Goal: Obtain resource: Download file/media

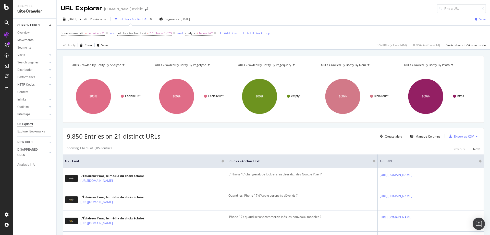
click at [58, 53] on div "URLs Crawled By Botify By analytic Chart (by Value) Table Expand Export as CSV …" at bounding box center [274, 56] width 434 height 12
click at [56, 101] on div "Analytics SiteCrawler CURRENT URLS Overview Movements Segments Visits Analysis …" at bounding box center [34, 117] width 43 height 235
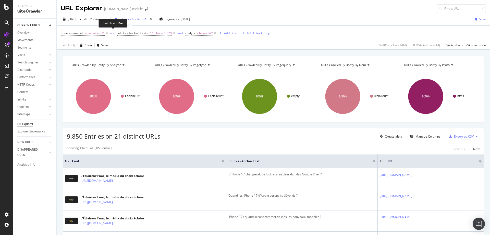
click at [109, 33] on span "and" at bounding box center [113, 33] width 8 height 7
click at [108, 32] on icon at bounding box center [107, 33] width 4 height 5
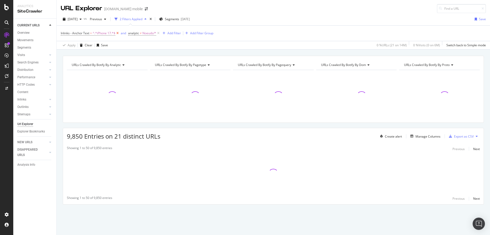
click at [120, 33] on icon at bounding box center [117, 33] width 4 height 5
click at [81, 33] on span "Noeuds/*" at bounding box center [82, 33] width 14 height 7
click at [79, 64] on icon at bounding box center [79, 62] width 4 height 3
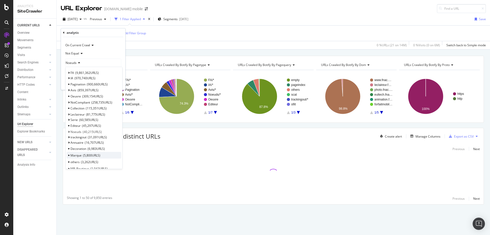
scroll to position [51, 0]
click at [81, 104] on span "Marque" at bounding box center [75, 104] width 11 height 4
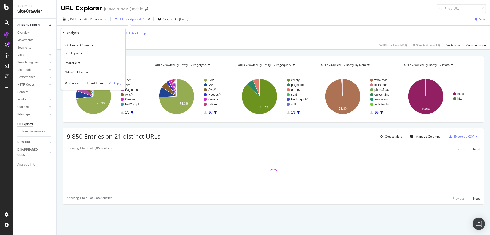
click at [118, 85] on div "Apply" at bounding box center [117, 83] width 8 height 4
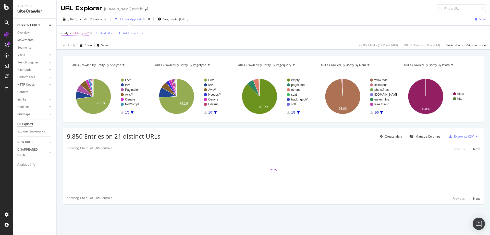
click at [75, 35] on span "Marque/*" at bounding box center [82, 33] width 14 height 7
drag, startPoint x: 162, startPoint y: 54, endPoint x: 149, endPoint y: 41, distance: 17.7
click at [162, 54] on div "URLs Crawled By Botify By analytic Chart (by Value) Table Expand Export as CSV …" at bounding box center [274, 56] width 434 height 12
click at [188, 21] on div "Segments 2025-08-11" at bounding box center [173, 19] width 31 height 8
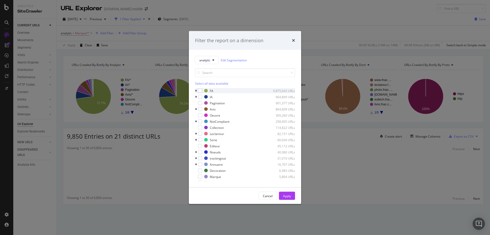
click at [197, 91] on div "modal" at bounding box center [196, 90] width 3 height 5
click at [200, 96] on div "modal" at bounding box center [199, 95] width 3 height 5
click at [127, 50] on div "Filter the report on a dimension analytic Edit Segmentation Select all data ava…" at bounding box center [245, 117] width 490 height 235
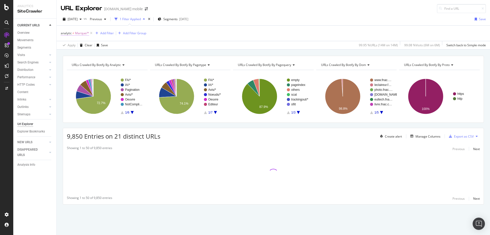
click at [85, 34] on span "Marque/*" at bounding box center [82, 33] width 14 height 7
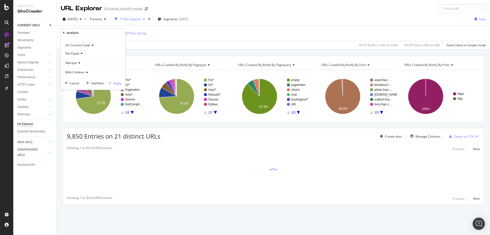
click at [84, 72] on span "With Children" at bounding box center [74, 72] width 19 height 4
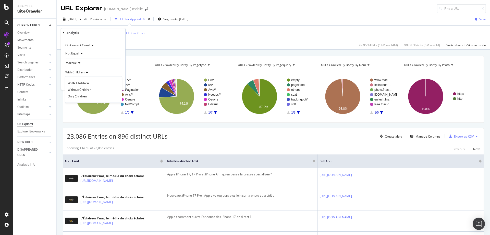
click at [142, 51] on div "URLs Crawled By Botify By analytic Chart (by Value) Table Expand Export as CSV …" at bounding box center [274, 56] width 434 height 12
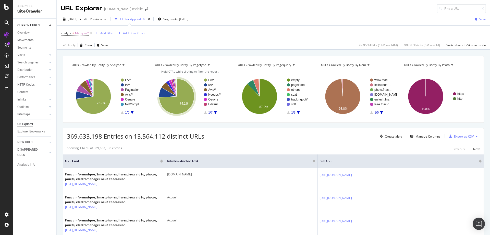
click at [175, 48] on div "Apply Clear Save 99.95 % URLs ( 14M on 14M ) 99.08 % Visits ( 6M on 6M ) Switch…" at bounding box center [274, 45] width 434 height 8
click at [86, 36] on span "Marque/*" at bounding box center [82, 33] width 14 height 7
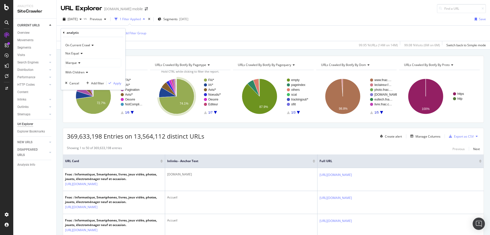
click at [76, 52] on span "Not Equal" at bounding box center [72, 53] width 14 height 4
click at [80, 64] on div "Equal" at bounding box center [93, 64] width 55 height 7
click at [117, 82] on div "Apply" at bounding box center [117, 83] width 8 height 4
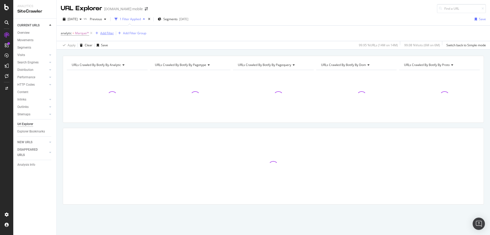
click at [111, 34] on div "Add Filter" at bounding box center [107, 33] width 14 height 4
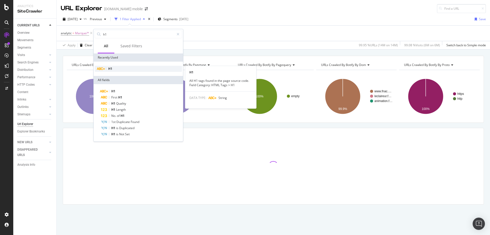
type input "h1"
click at [113, 68] on div "H1" at bounding box center [138, 69] width 87 height 6
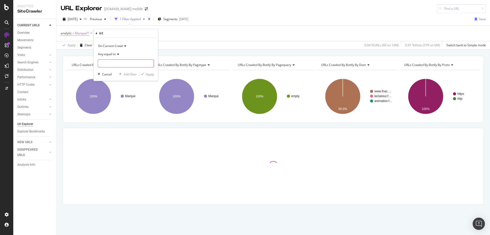
click at [113, 61] on input "text" at bounding box center [126, 63] width 56 height 8
type input "Lego"
click at [151, 76] on div "Apply" at bounding box center [150, 74] width 8 height 4
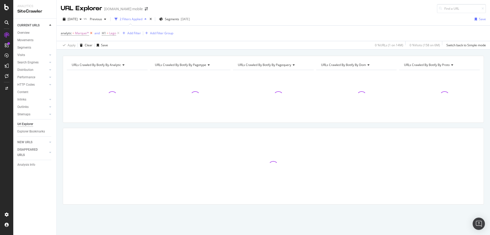
click at [93, 33] on icon at bounding box center [91, 33] width 4 height 5
click at [170, 21] on div "Segments 2025-08-11" at bounding box center [173, 19] width 31 height 8
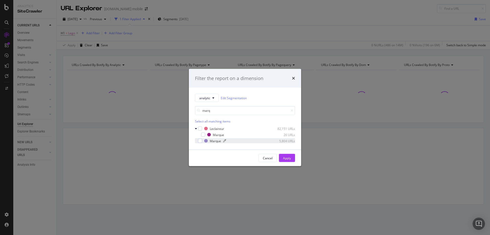
type input "marq"
click at [215, 139] on div "Marque" at bounding box center [215, 140] width 11 height 4
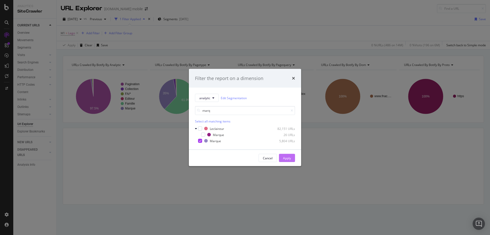
click at [286, 160] on div "Apply" at bounding box center [287, 158] width 8 height 8
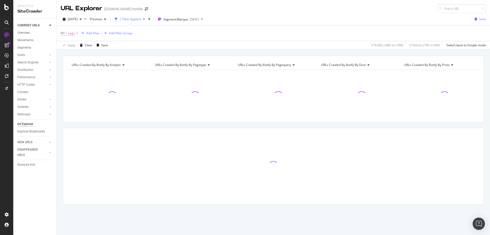
click at [67, 32] on span "=" at bounding box center [67, 33] width 2 height 4
click at [80, 53] on span "Any equal to" at bounding box center [74, 53] width 18 height 4
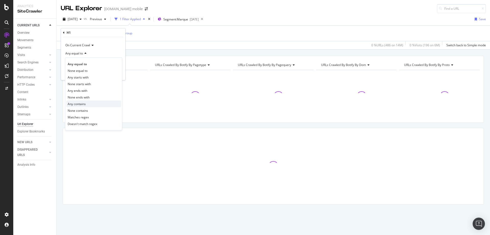
click at [83, 103] on span "Any contains" at bounding box center [77, 104] width 18 height 4
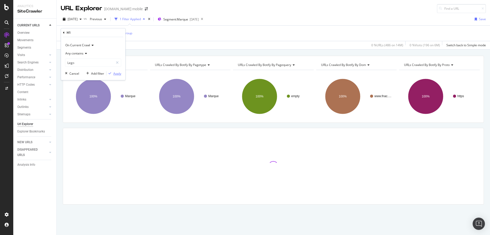
drag, startPoint x: 118, startPoint y: 75, endPoint x: 110, endPoint y: 34, distance: 40.9
click at [118, 74] on div "Apply" at bounding box center [117, 73] width 8 height 4
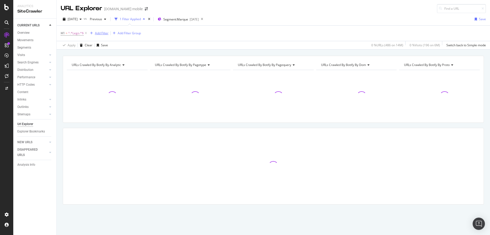
click at [100, 33] on div "Add Filter" at bounding box center [102, 33] width 14 height 4
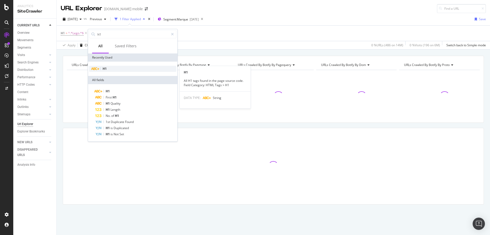
click at [110, 68] on div "H1" at bounding box center [132, 69] width 87 height 6
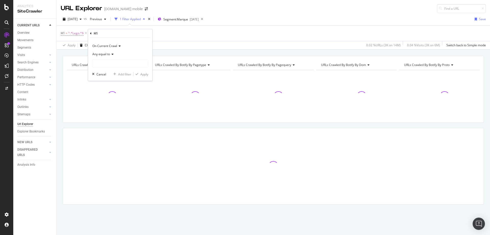
click at [105, 53] on span "Any equal to" at bounding box center [101, 54] width 18 height 4
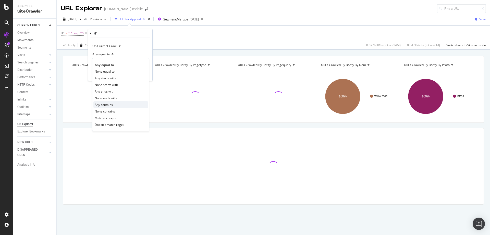
click at [107, 106] on span "Any contains" at bounding box center [104, 104] width 18 height 4
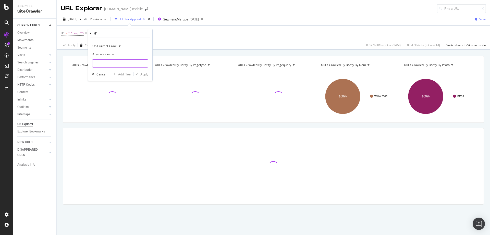
click at [104, 64] on input "text" at bounding box center [120, 63] width 56 height 8
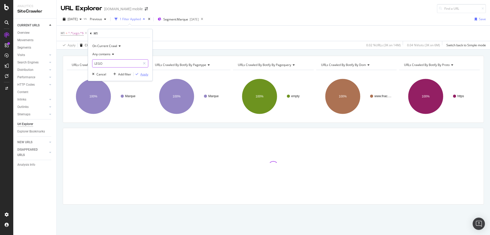
type input "LEGO"
click at [148, 75] on div "Apply" at bounding box center [144, 74] width 8 height 4
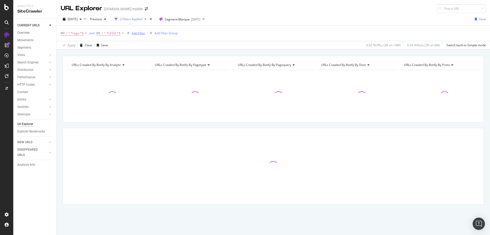
click at [139, 34] on div "Add Filter" at bounding box center [139, 33] width 14 height 4
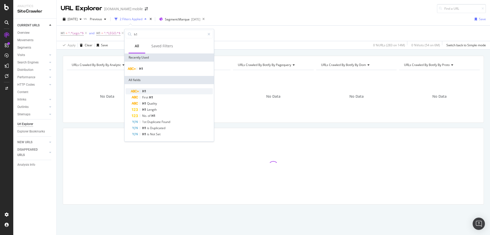
click at [144, 90] on span "H1" at bounding box center [144, 91] width 4 height 4
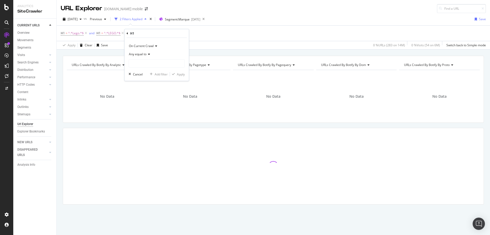
click at [145, 55] on span "Any equal to" at bounding box center [138, 54] width 18 height 4
click at [142, 105] on span "Any contains" at bounding box center [140, 104] width 18 height 4
click at [142, 64] on input "text" at bounding box center [157, 63] width 56 height 8
type input "lego"
click at [179, 72] on div "Apply" at bounding box center [181, 74] width 8 height 4
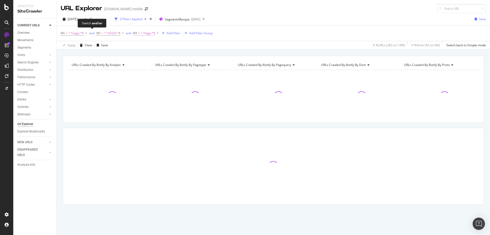
click at [92, 34] on div "and" at bounding box center [91, 33] width 5 height 4
click at [129, 33] on span "H1" at bounding box center [131, 33] width 4 height 4
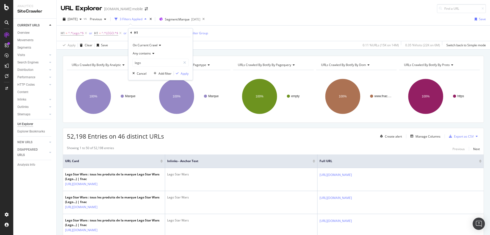
click at [183, 121] on div "URLs Crawled By Botify By analytic Chart (by Value) Table Expand Export as CSV …" at bounding box center [273, 89] width 421 height 67
click at [426, 136] on div "Manage Columns" at bounding box center [428, 136] width 25 height 4
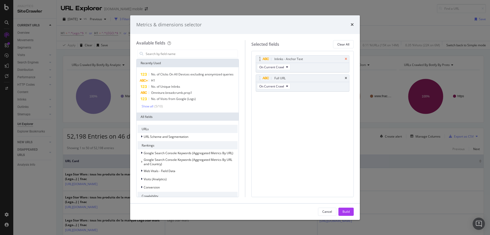
click at [345, 59] on icon "times" at bounding box center [346, 58] width 2 height 3
click at [346, 59] on icon "times" at bounding box center [346, 58] width 2 height 3
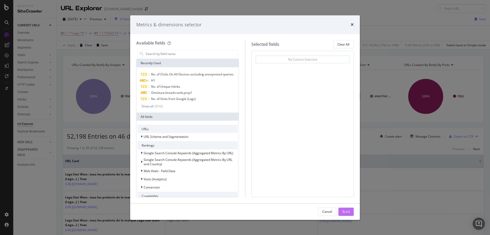
click at [347, 212] on div "Build" at bounding box center [346, 211] width 7 height 4
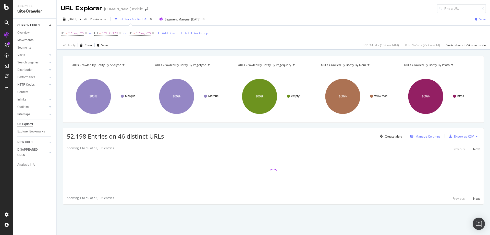
click at [428, 132] on div "52,198 Entries on 46 distinct URLs Create alert Manage Columns Export as CSV" at bounding box center [273, 134] width 421 height 13
click at [428, 136] on div "Manage Columns" at bounding box center [428, 136] width 25 height 4
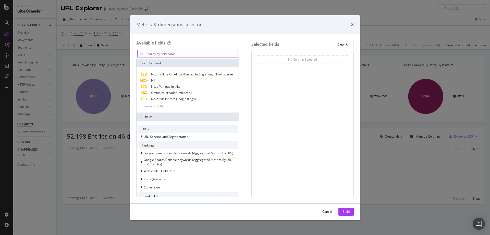
click at [185, 57] on input "modal" at bounding box center [191, 54] width 92 height 8
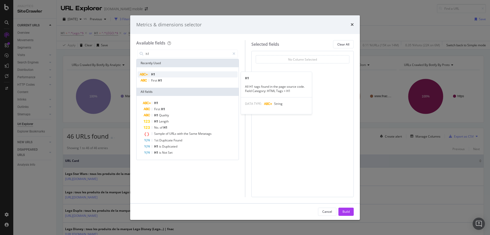
type input "h1"
click at [164, 77] on div "H1" at bounding box center [188, 74] width 100 height 6
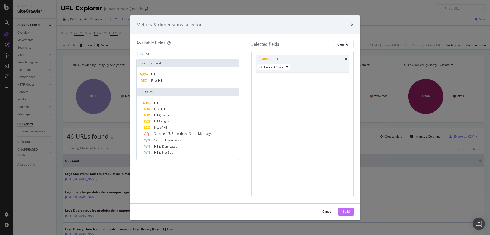
click at [343, 213] on div "Build" at bounding box center [346, 211] width 7 height 4
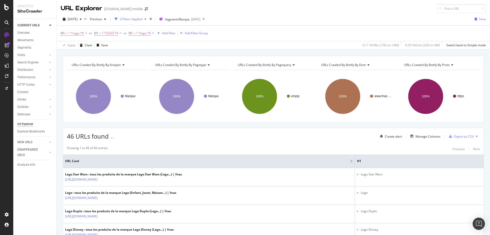
click at [460, 136] on div "Export as CSV" at bounding box center [464, 136] width 20 height 4
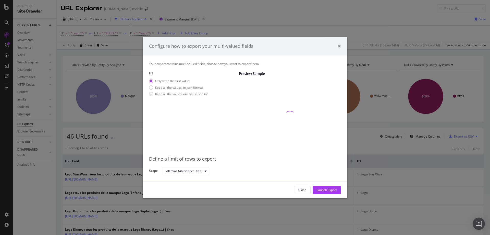
click at [399, 126] on div "Configure how to export your multi-valued fields Your export contains multi-val…" at bounding box center [245, 117] width 490 height 235
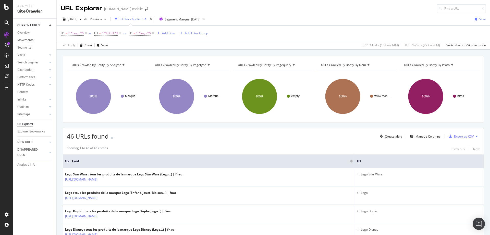
click at [198, 129] on div "46 URLs found - Create alert Manage Columns Export as CSV" at bounding box center [273, 134] width 421 height 13
click at [458, 135] on div "Export as CSV" at bounding box center [464, 136] width 20 height 4
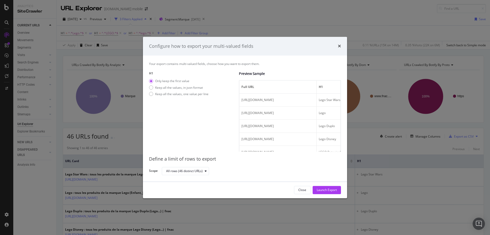
click at [354, 122] on div "Configure how to export your multi-valued fields Your export contains multi-val…" at bounding box center [245, 117] width 490 height 235
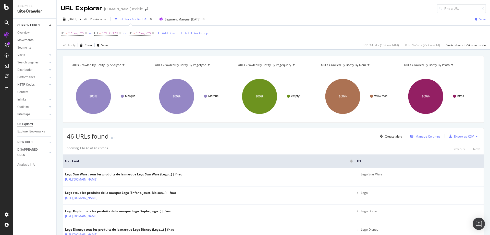
click at [421, 135] on div "Manage Columns" at bounding box center [428, 136] width 25 height 4
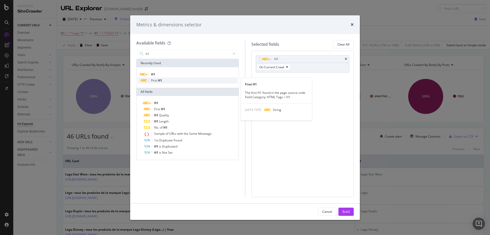
type input "h1"
click at [169, 80] on div "First H1" at bounding box center [188, 80] width 100 height 6
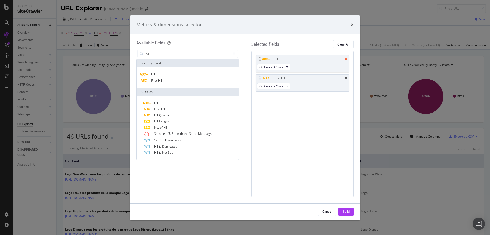
click at [346, 59] on icon "times" at bounding box center [346, 58] width 2 height 3
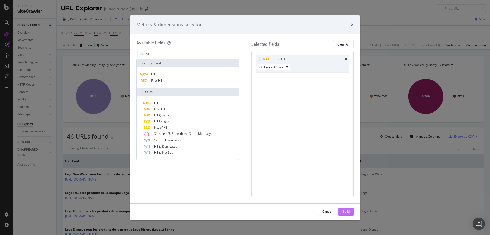
click at [353, 212] on button "Build" at bounding box center [346, 211] width 15 height 8
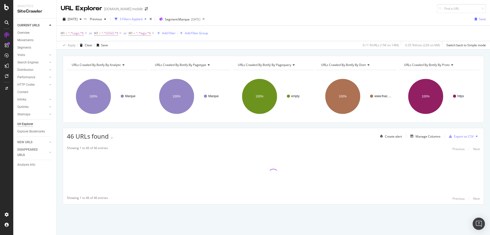
click at [62, 105] on div "URLs Crawled By Botify By analytic Chart (by Value) Table Expand Export as CSV …" at bounding box center [274, 139] width 434 height 166
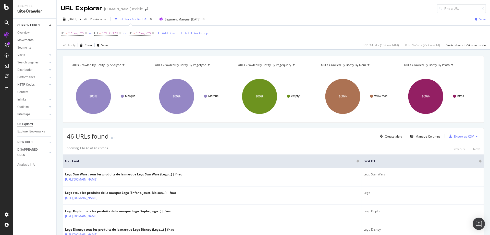
click at [458, 136] on div "Export as CSV" at bounding box center [464, 136] width 20 height 4
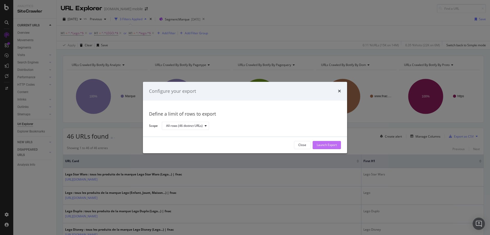
click at [332, 144] on div "Launch Export" at bounding box center [327, 145] width 20 height 4
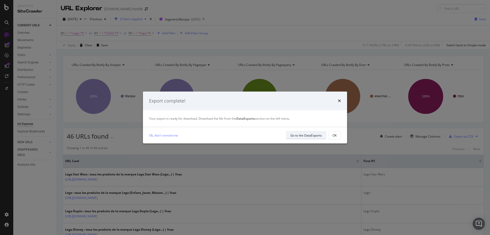
click at [309, 135] on div "Go to the DataExports" at bounding box center [306, 135] width 31 height 4
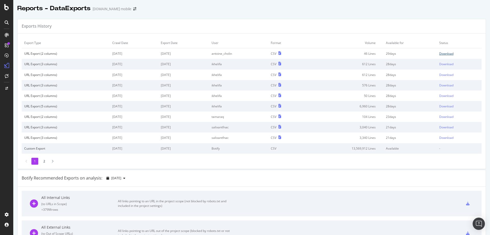
click at [444, 53] on div "Download" at bounding box center [446, 53] width 14 height 4
drag, startPoint x: 303, startPoint y: 19, endPoint x: 301, endPoint y: 27, distance: 8.0
click at [303, 19] on div "Exports History" at bounding box center [252, 26] width 468 height 14
click at [290, 14] on div at bounding box center [251, 14] width 477 height 2
